Goal: Task Accomplishment & Management: Use online tool/utility

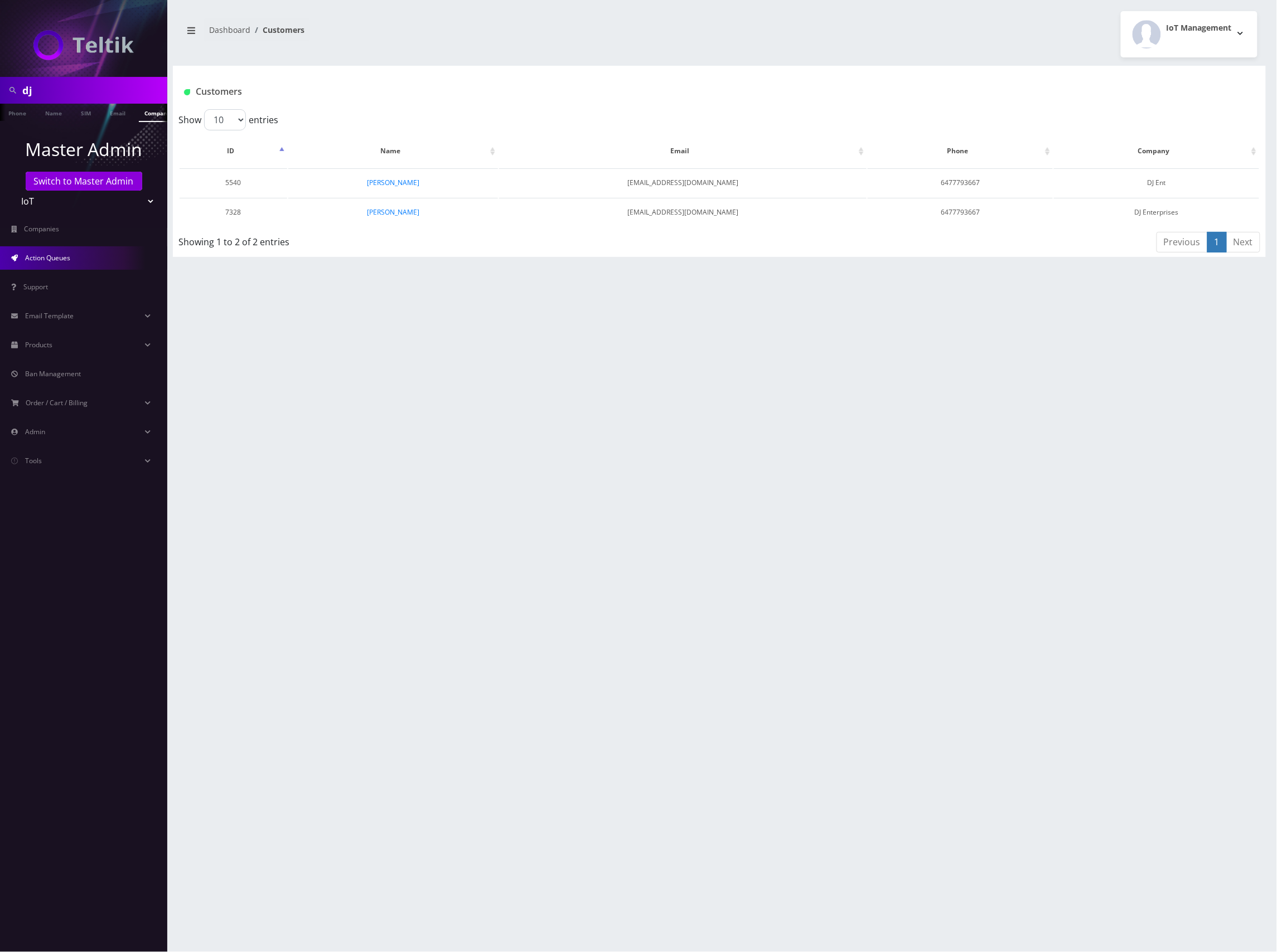
scroll to position [0, 6]
click at [53, 254] on span "Action Queues" at bounding box center [48, 258] width 45 height 10
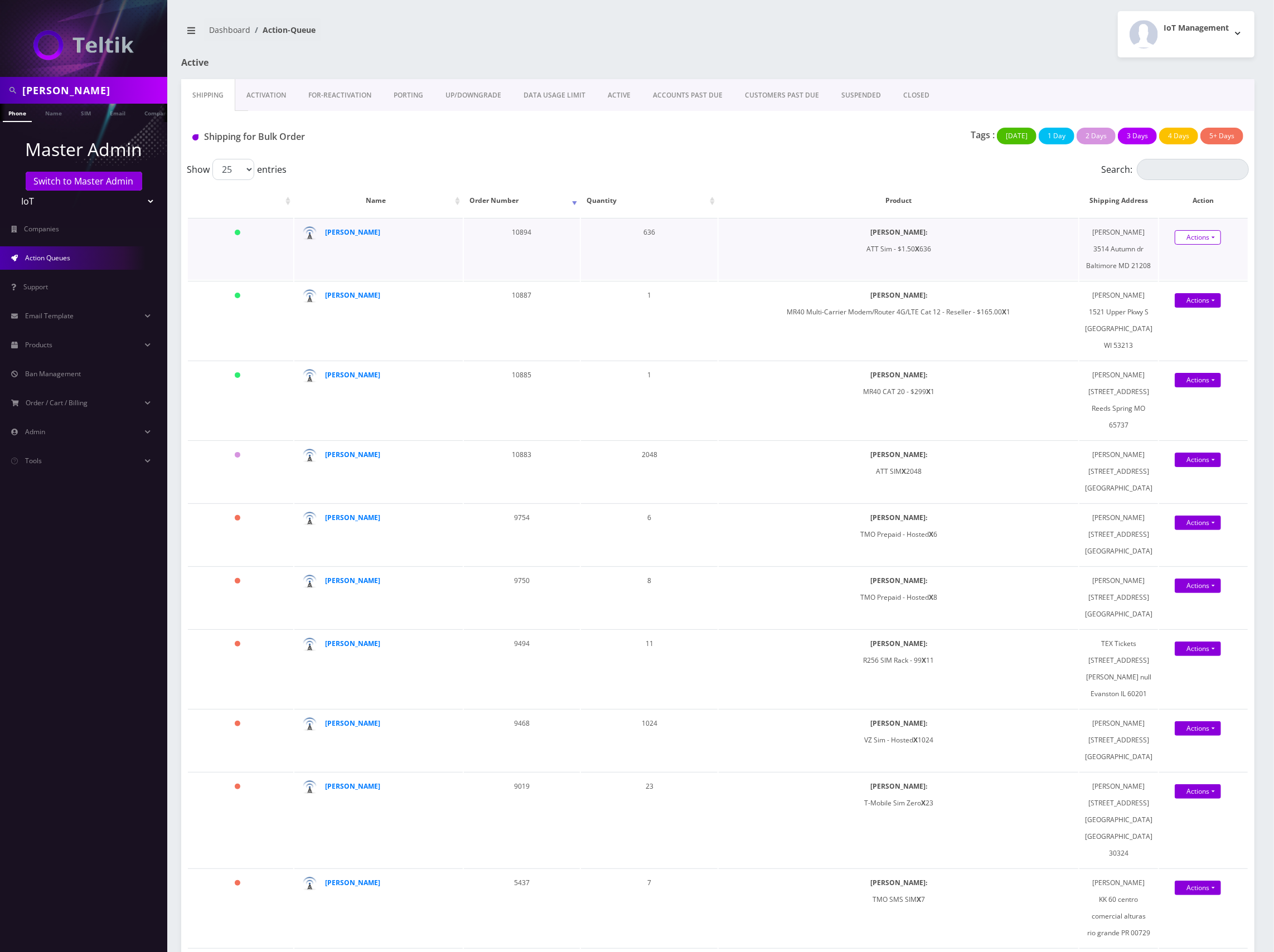
click at [1197, 239] on link "Actions" at bounding box center [1198, 238] width 46 height 15
click at [1200, 258] on link "Shipped" at bounding box center [1207, 258] width 89 height 16
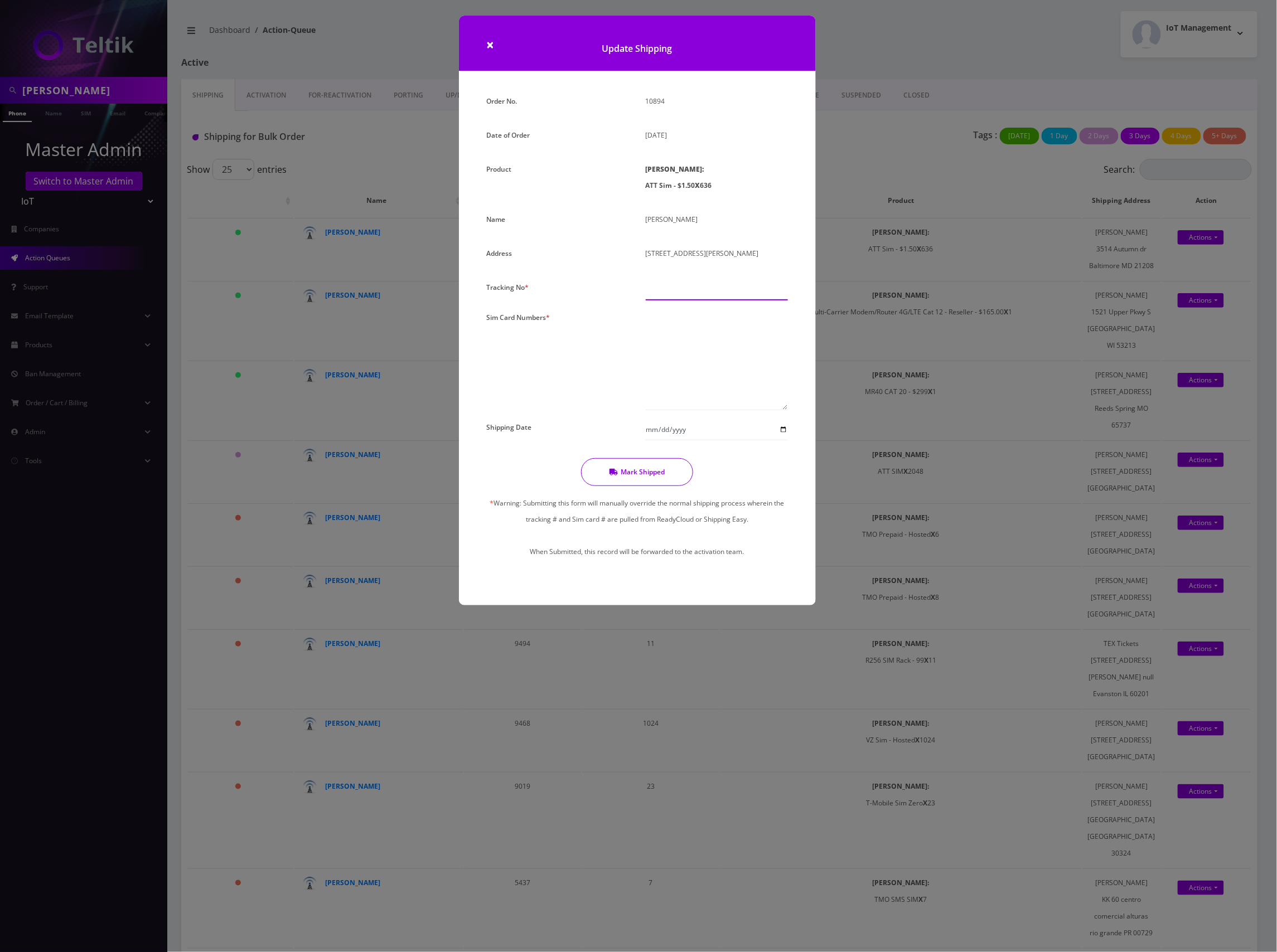
click at [683, 293] on input "text" at bounding box center [716, 289] width 142 height 21
type input "000"
paste textarea "89010304300129969747 89010304300129969275 89010304300129979860 8901030430012997…"
type textarea "89010304300129969747 89010304300129969275 89010304300129979860 8901030430012997…"
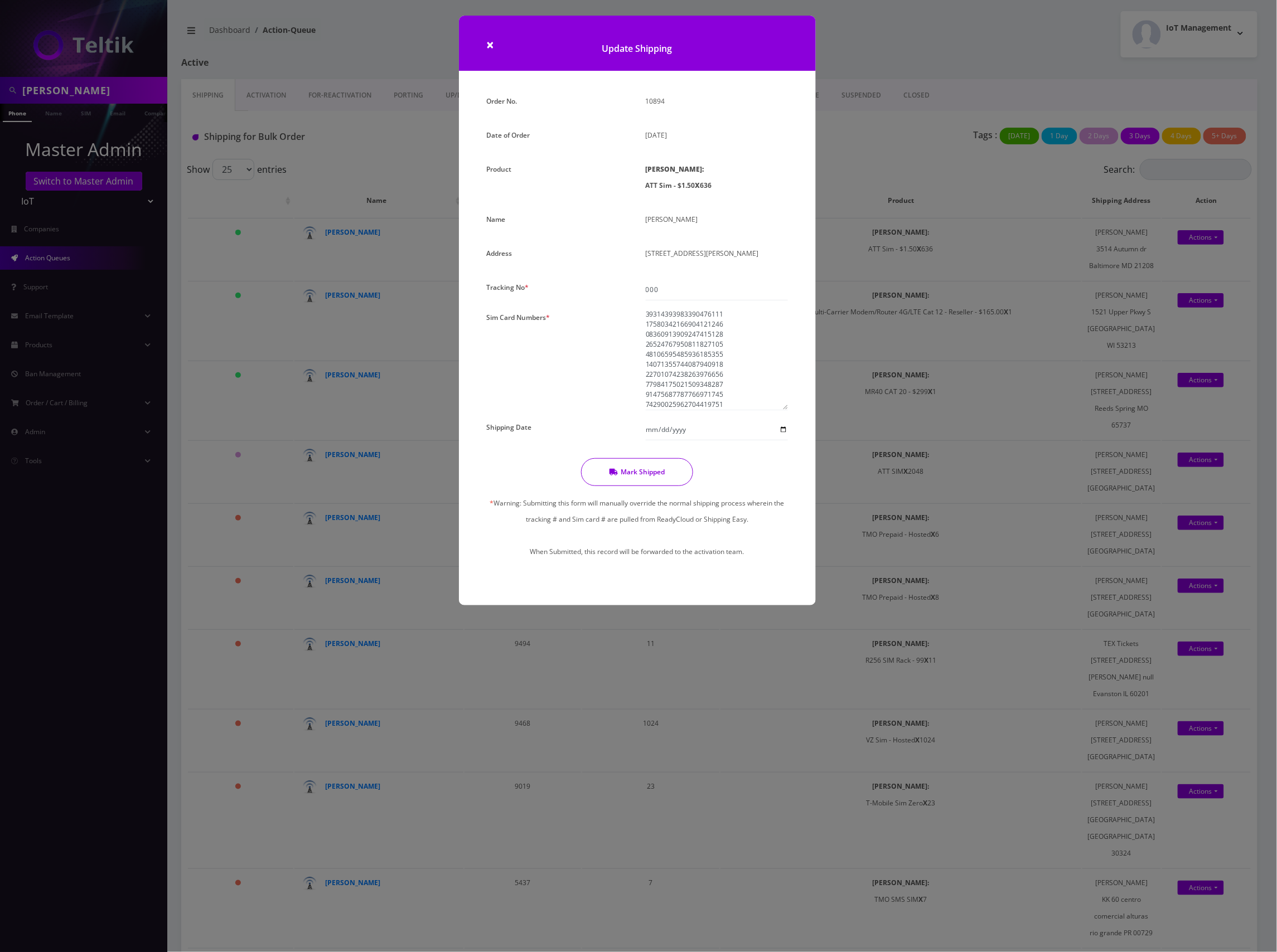
click at [638, 472] on button "Mark Shipped" at bounding box center [637, 473] width 112 height 28
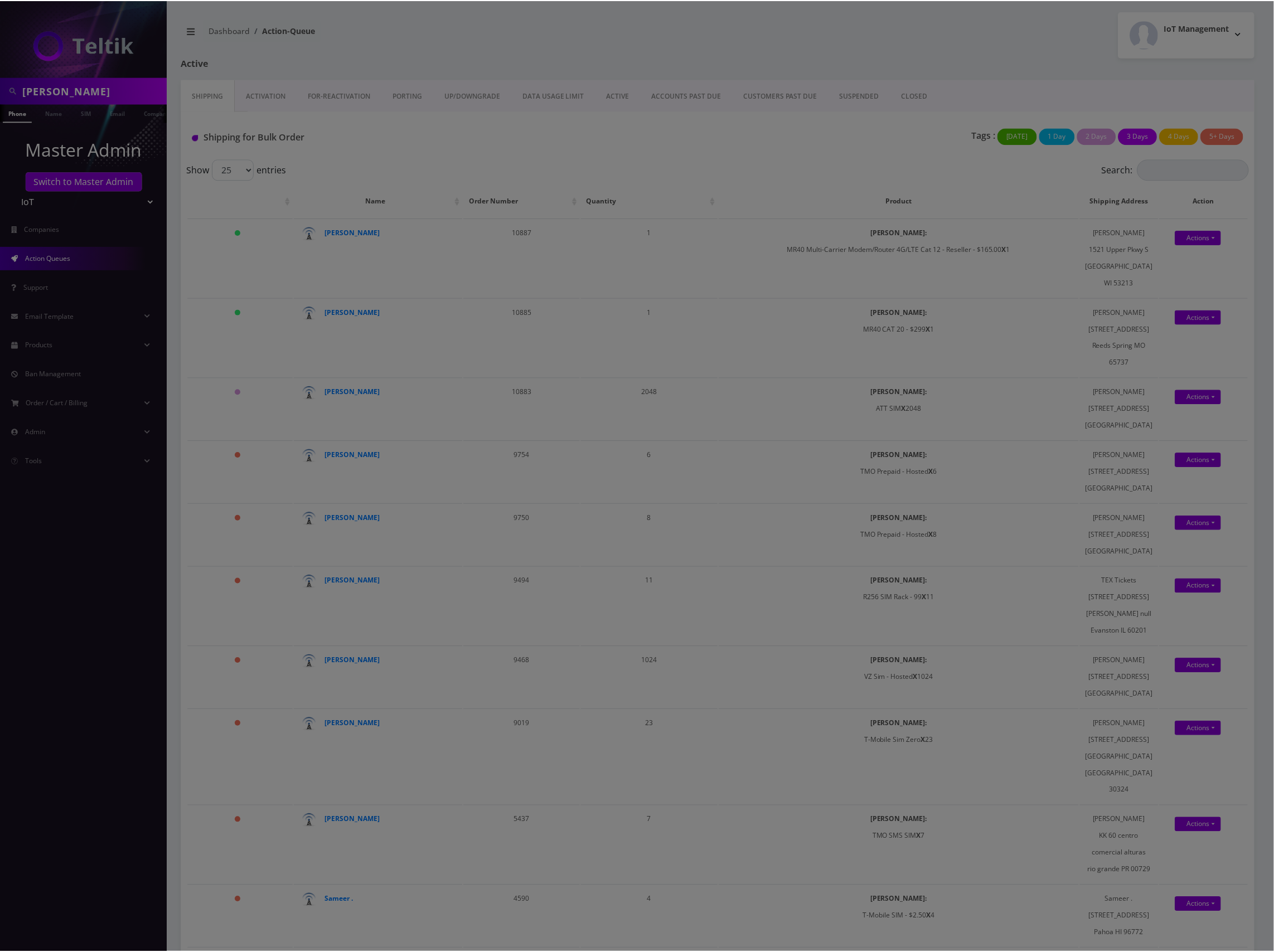
scroll to position [3265, 0]
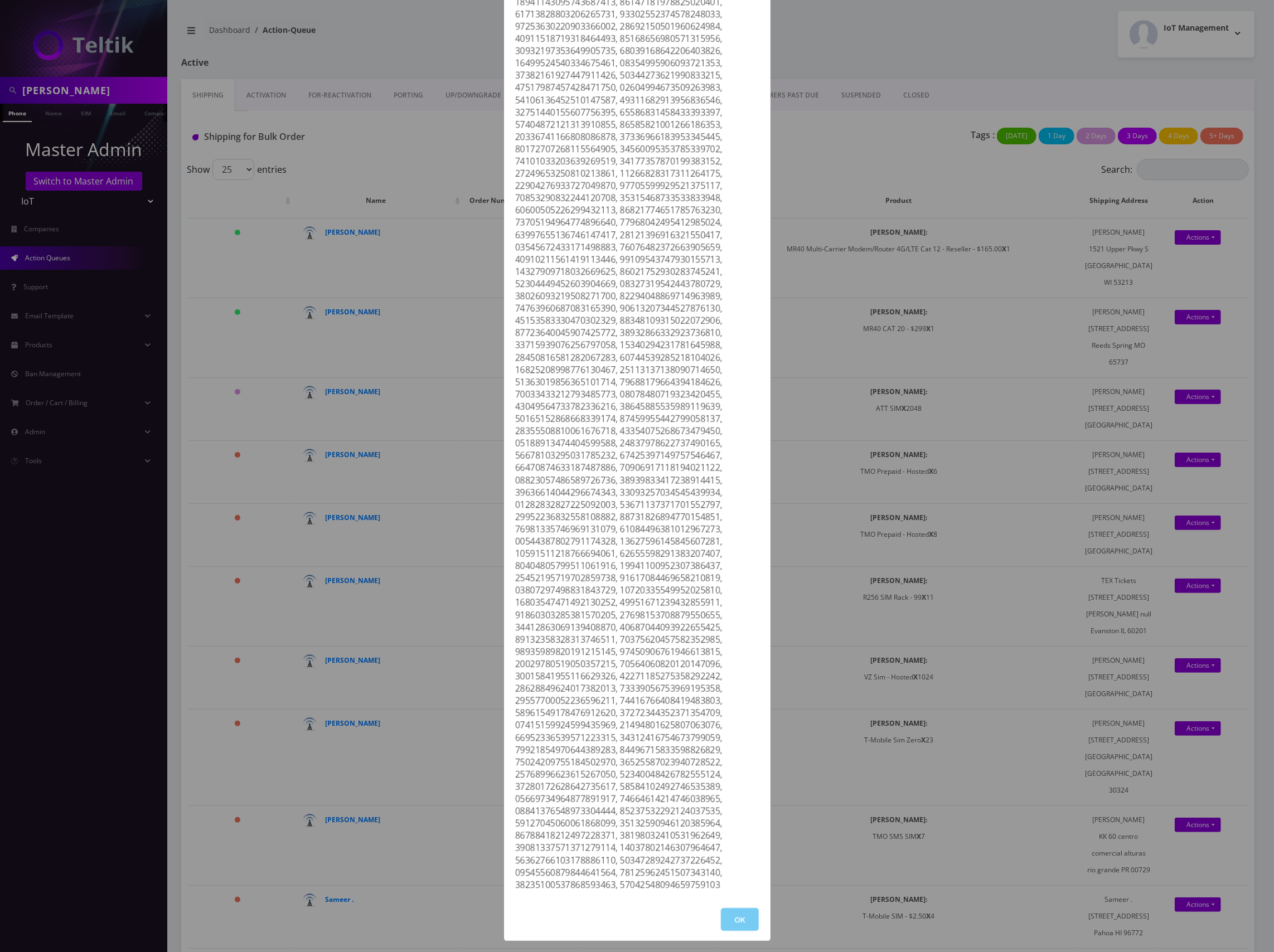
click at [738, 922] on button "OK" at bounding box center [740, 920] width 38 height 23
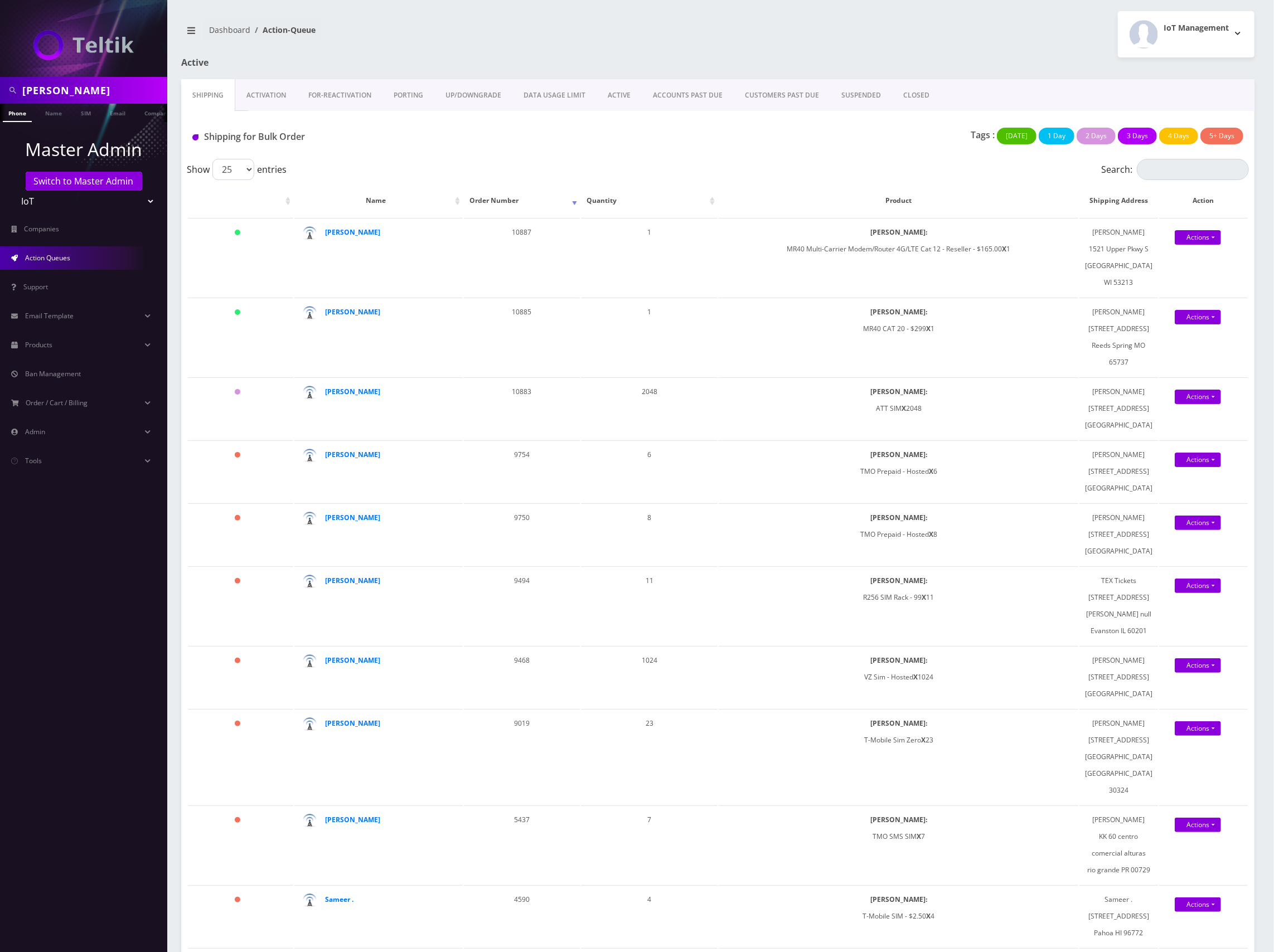
click at [35, 88] on input "[PERSON_NAME]" at bounding box center [93, 90] width 142 height 21
paste input "89010304300129961348"
type input "89010304300129961348"
click at [83, 114] on link "SIM" at bounding box center [86, 113] width 21 height 18
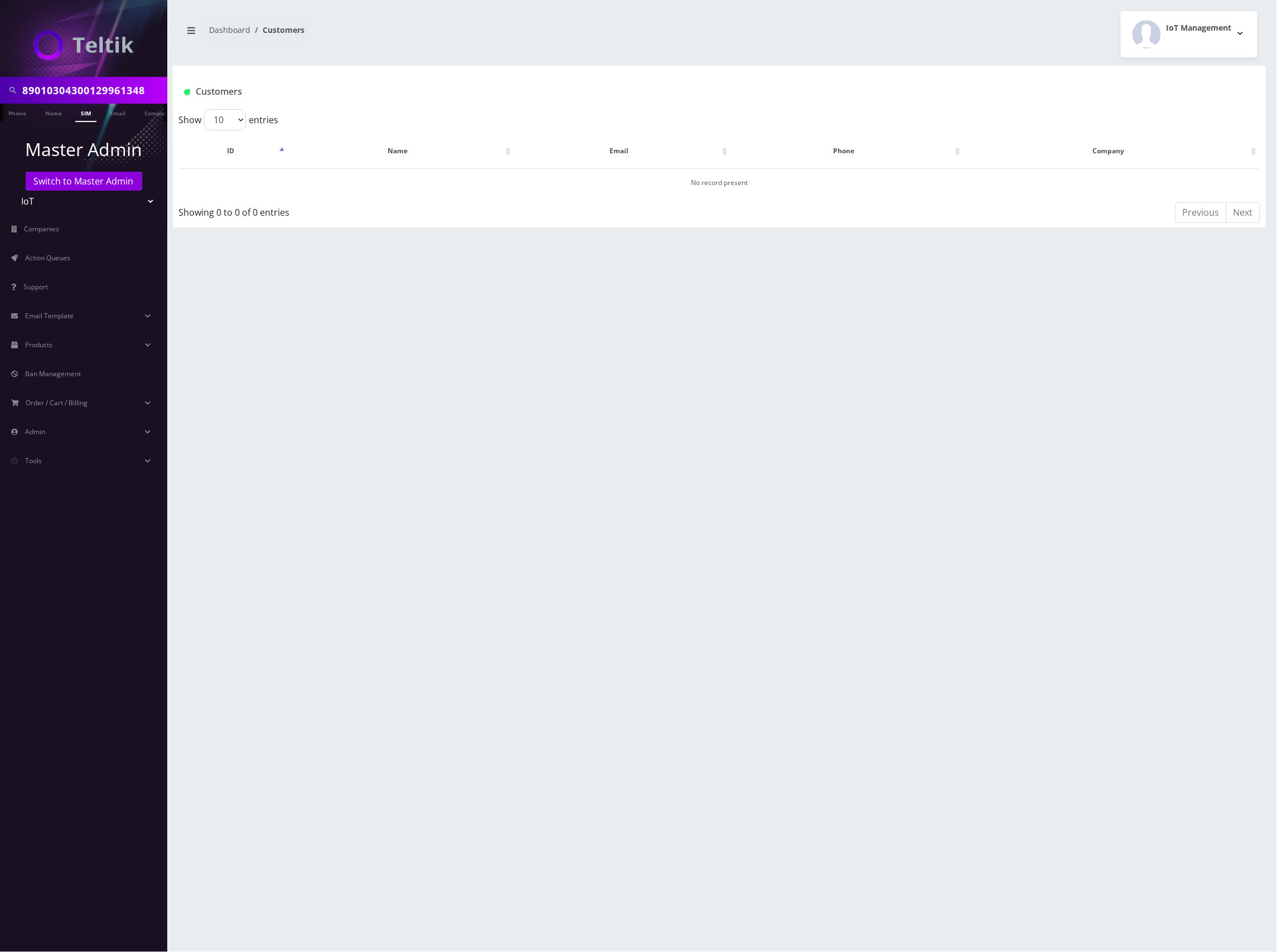
click at [126, 89] on input "89010304300129961348" at bounding box center [93, 90] width 142 height 21
